Goal: Information Seeking & Learning: Learn about a topic

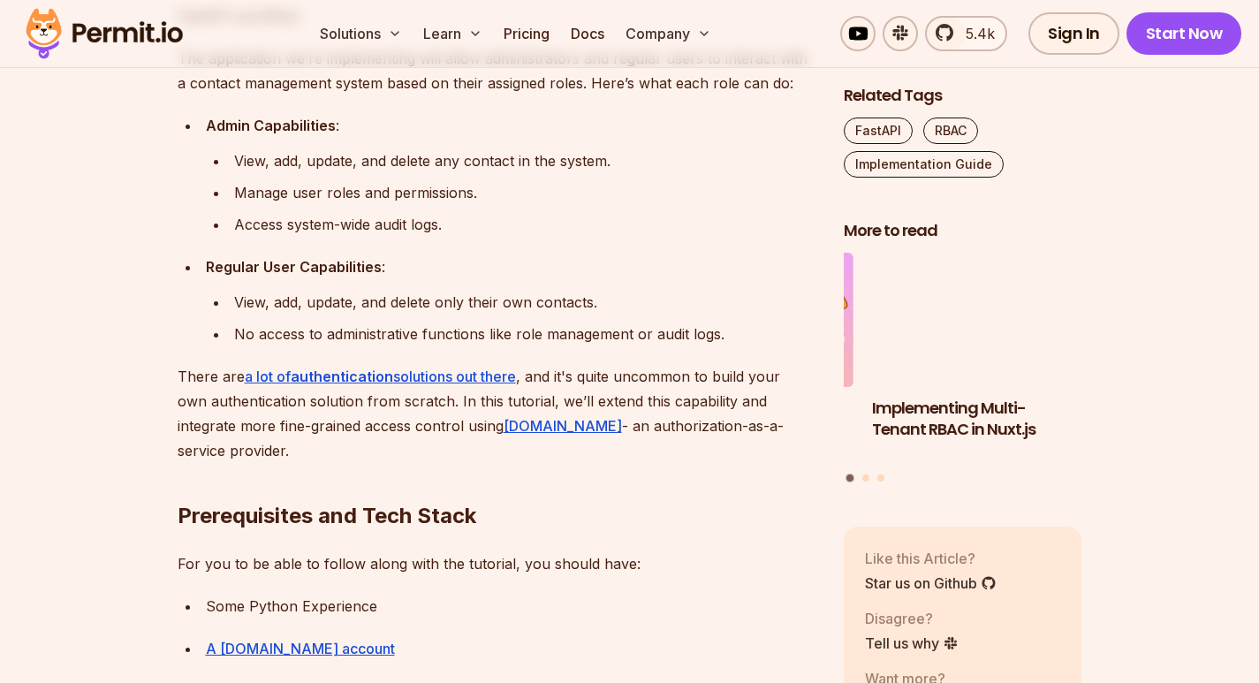
scroll to position [1236, 0]
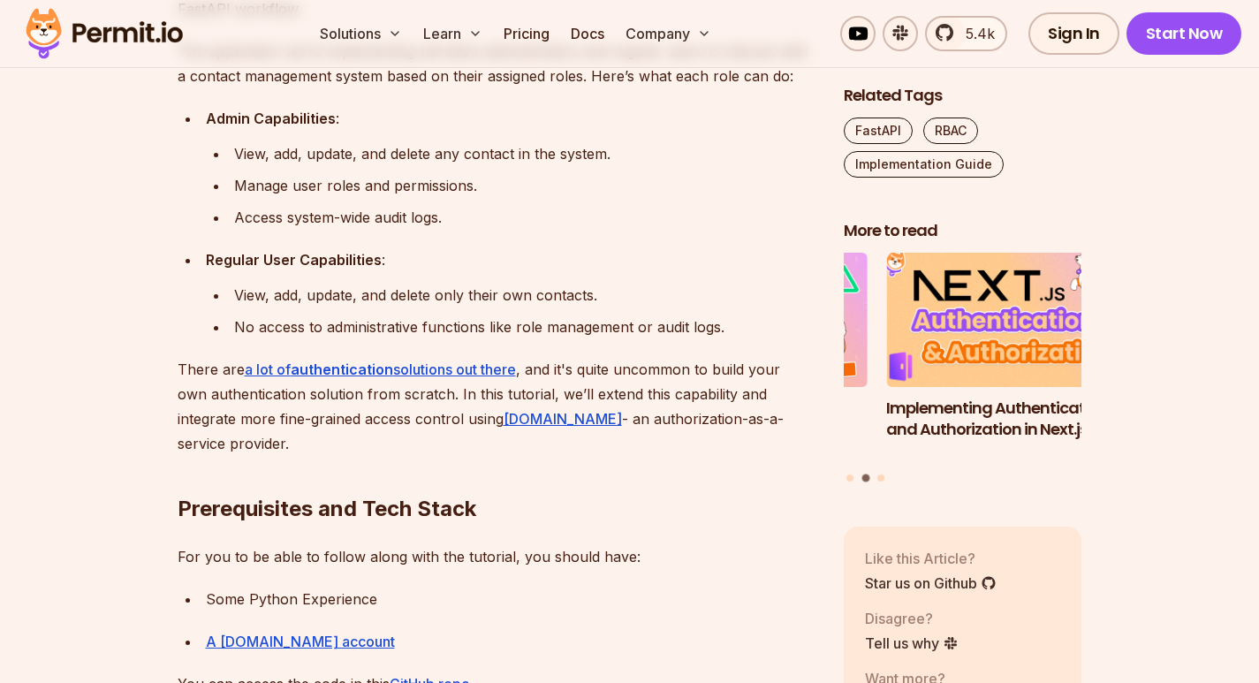
click at [961, 336] on img "2 of 3" at bounding box center [1005, 319] width 262 height 147
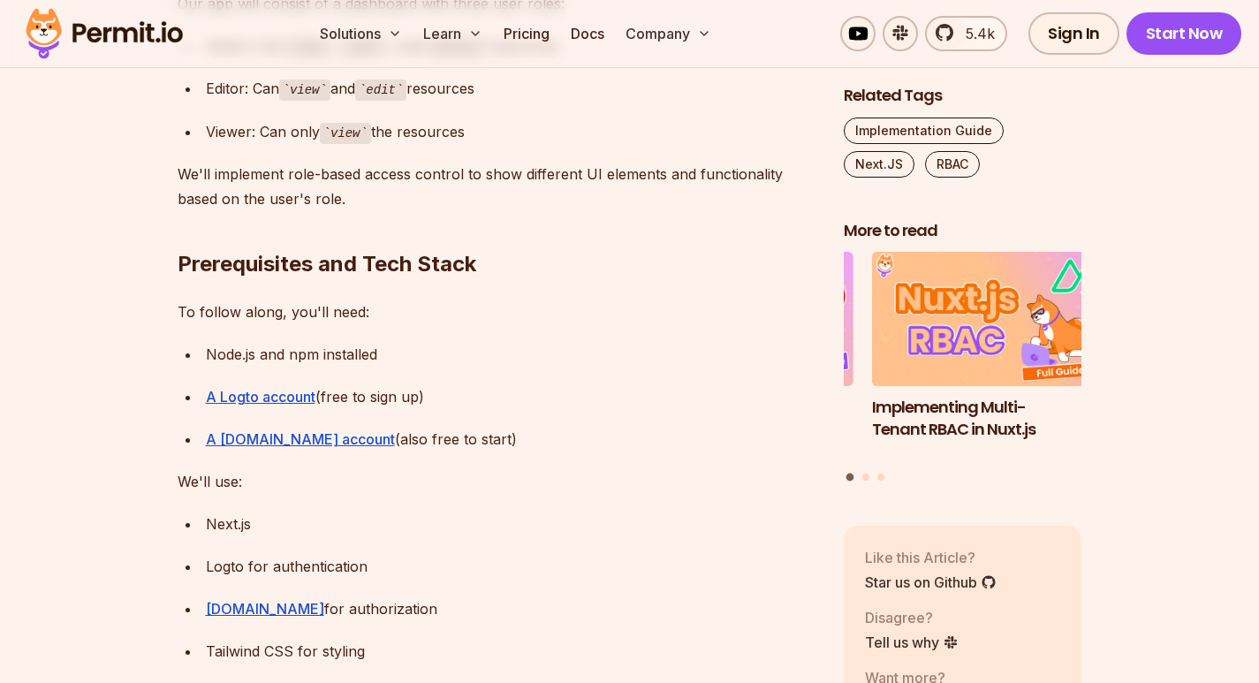
scroll to position [1501, 0]
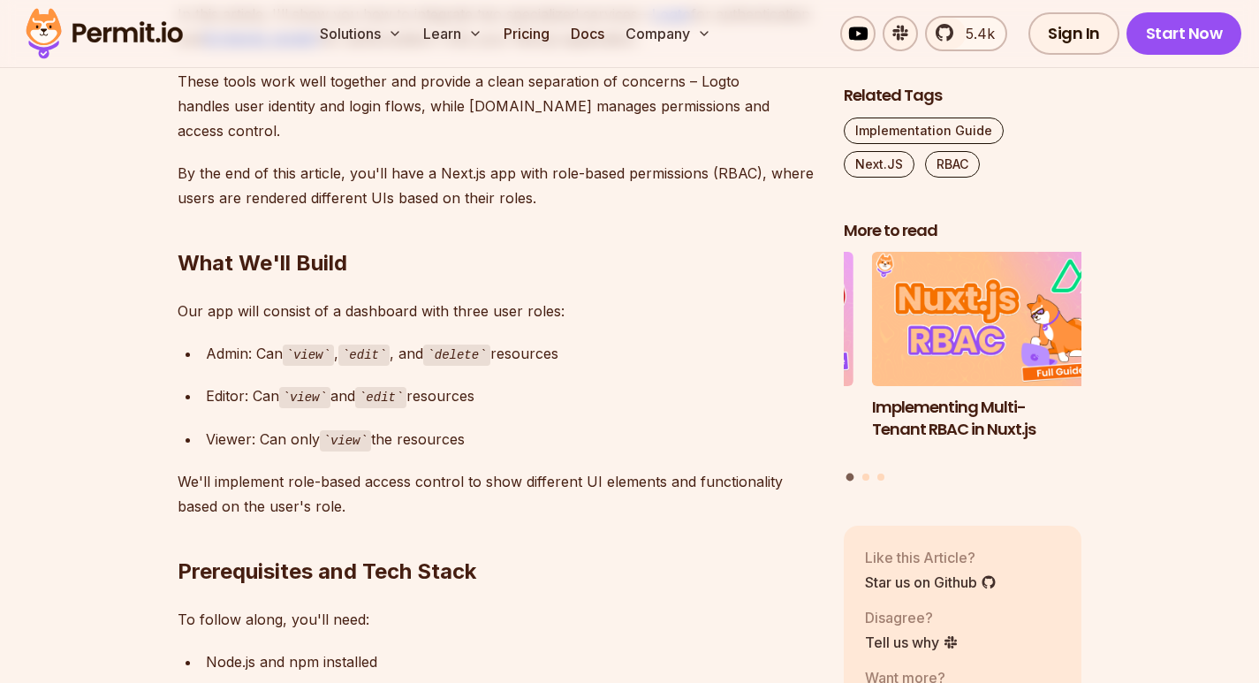
click at [298, 344] on code "view" at bounding box center [308, 354] width 51 height 21
click at [382, 344] on code "edit" at bounding box center [363, 354] width 51 height 21
click at [487, 344] on code "delete" at bounding box center [456, 354] width 66 height 21
click at [305, 387] on code "view" at bounding box center [304, 397] width 51 height 21
click at [387, 387] on code "edit" at bounding box center [380, 397] width 51 height 21
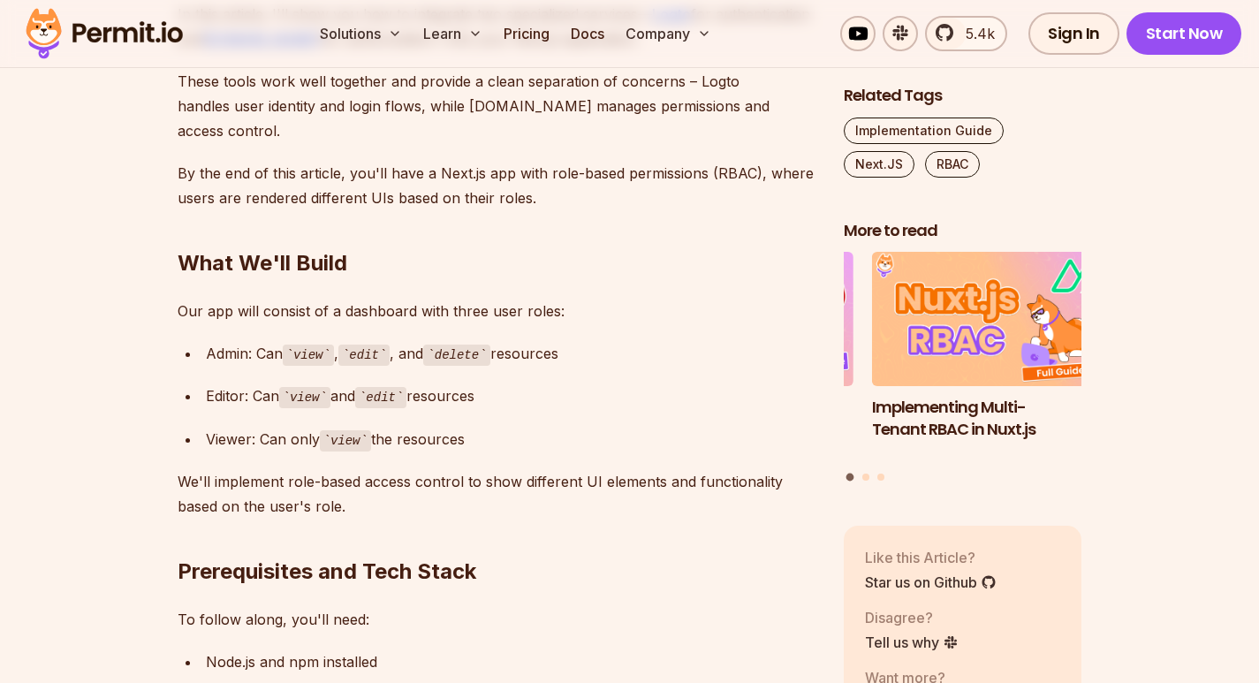
click at [313, 427] on div "Viewer: Can only view the resources" at bounding box center [510, 440] width 609 height 26
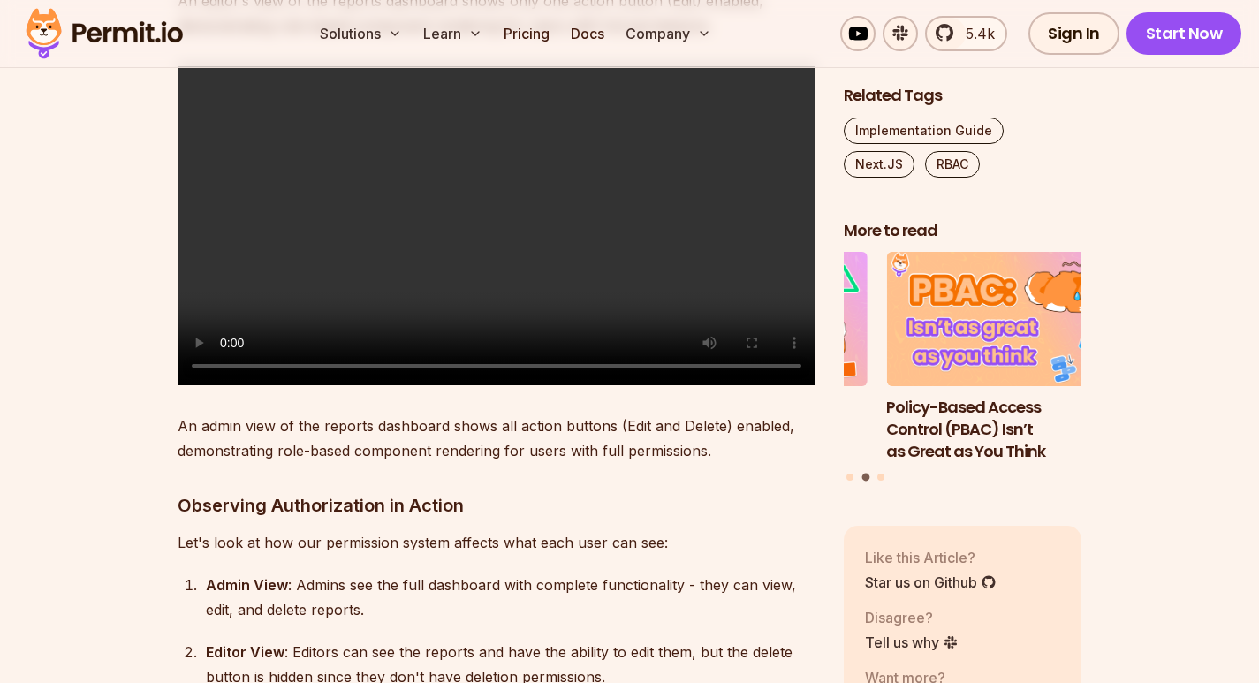
scroll to position [15455, 0]
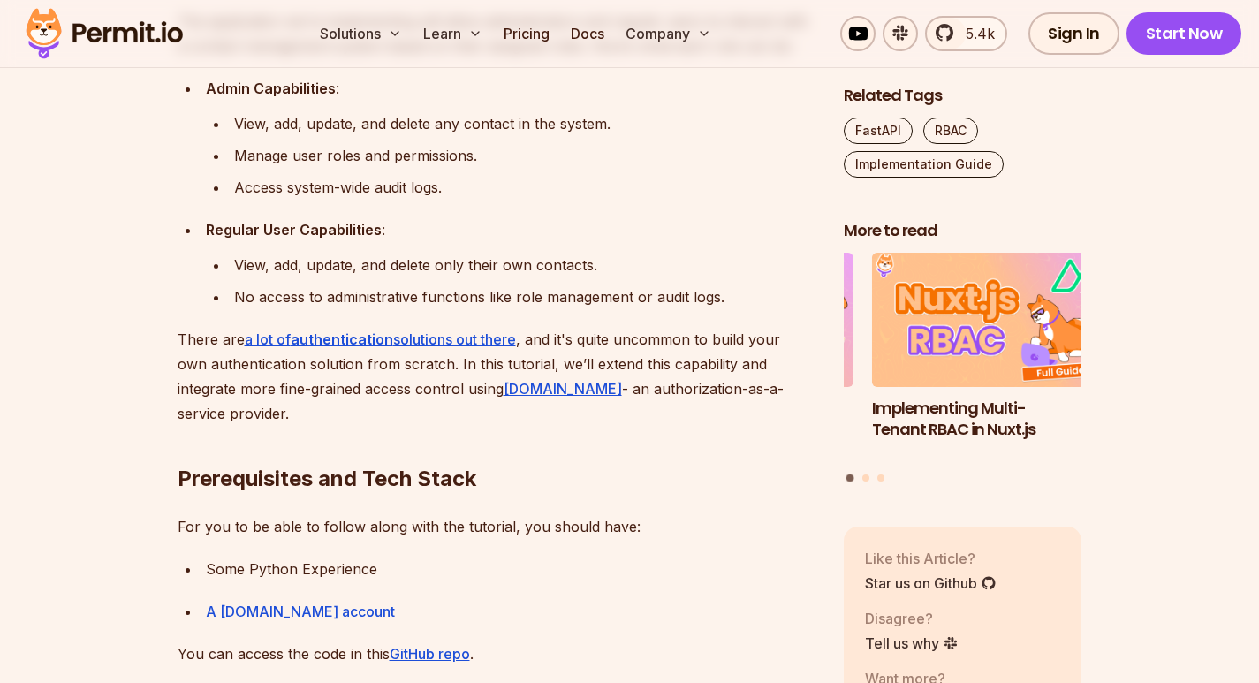
scroll to position [1236, 0]
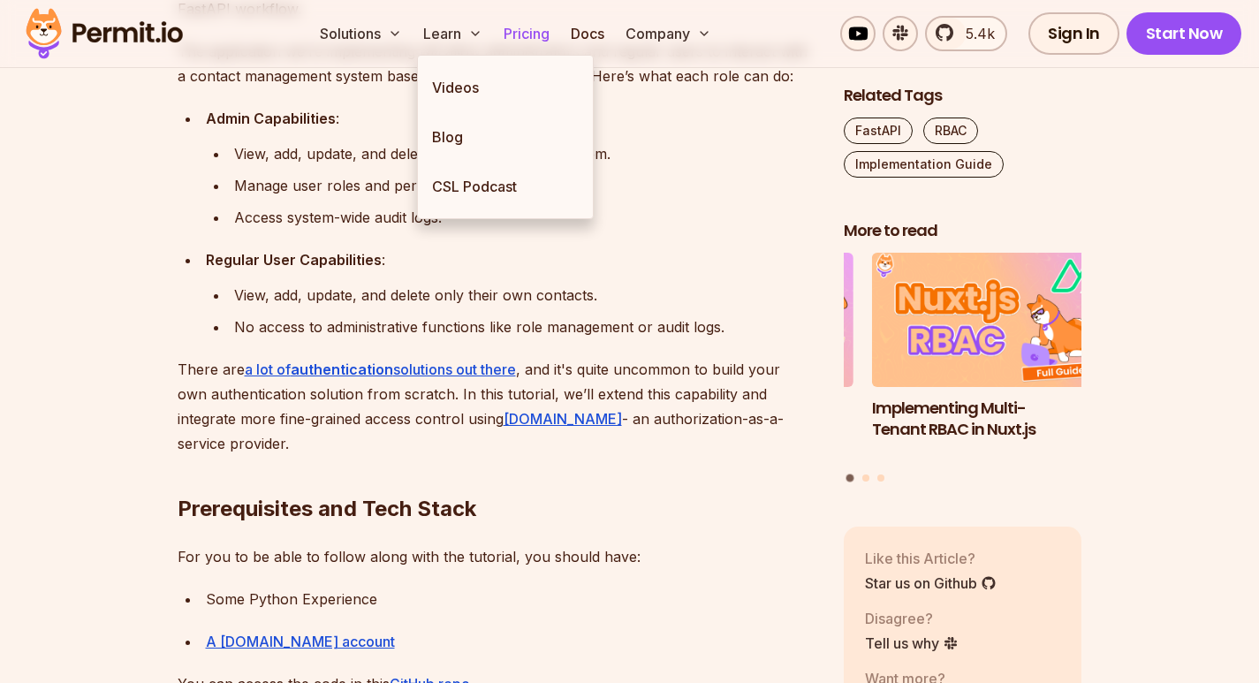
click at [533, 49] on link "Pricing" at bounding box center [526, 33] width 60 height 35
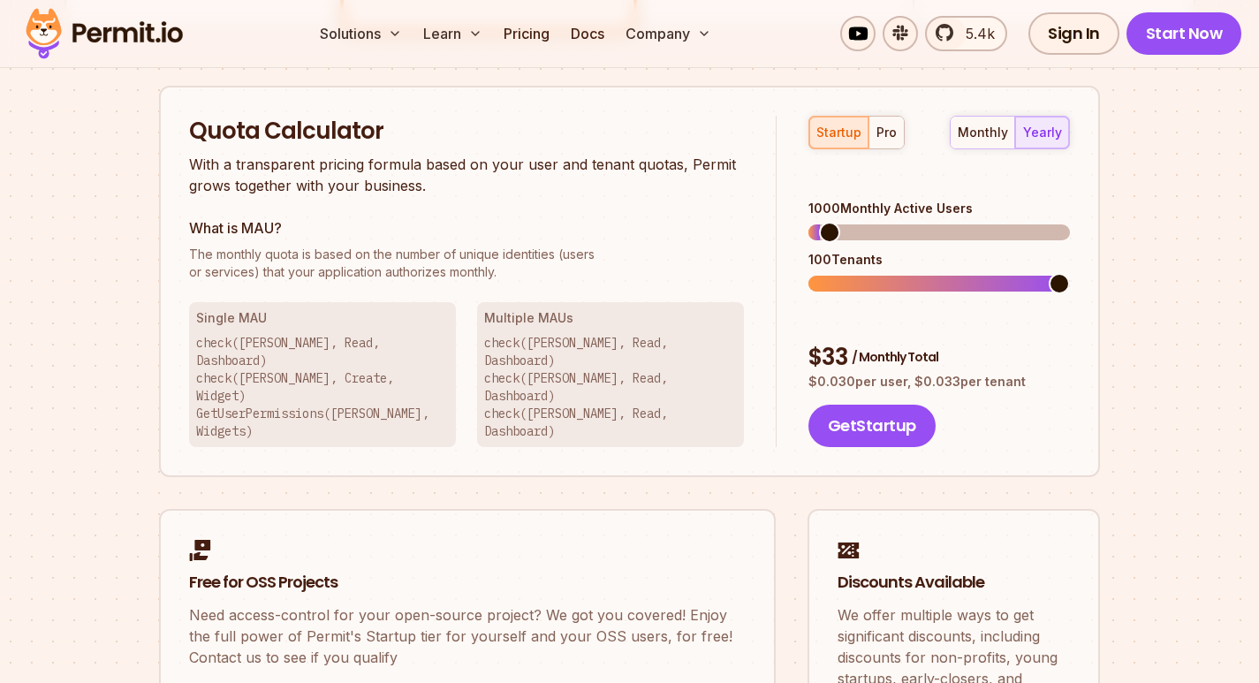
scroll to position [1060, 0]
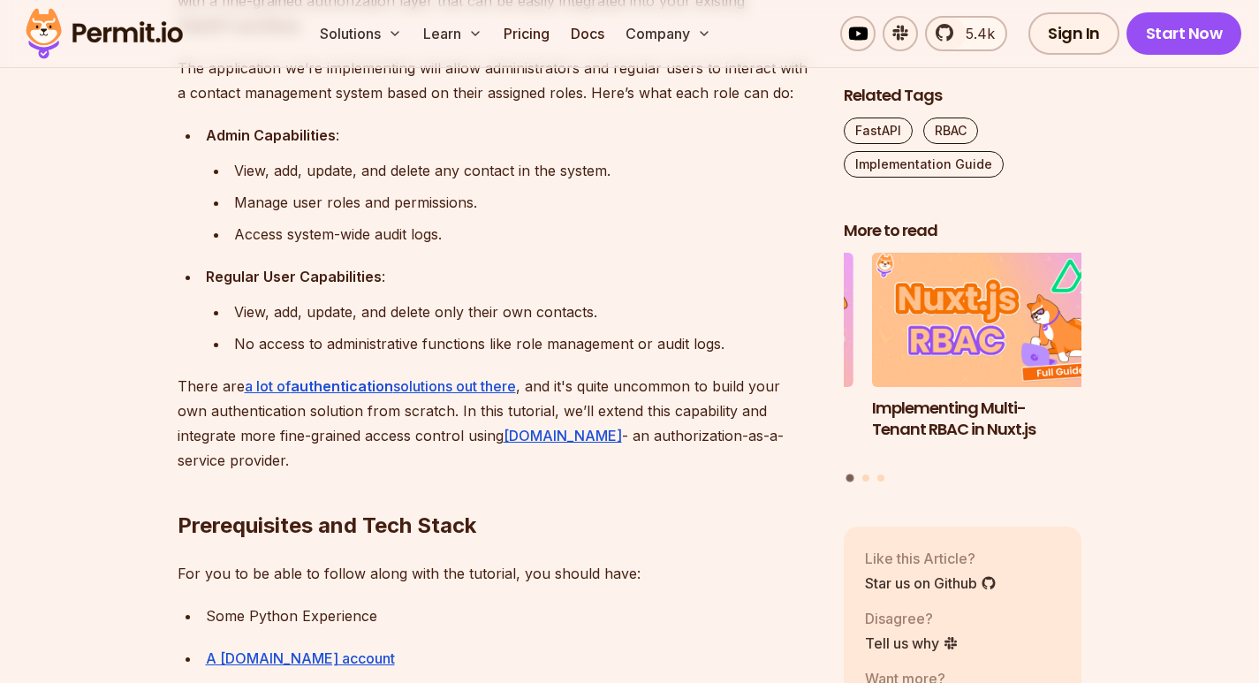
scroll to position [1236, 0]
